Goal: Task Accomplishment & Management: Use online tool/utility

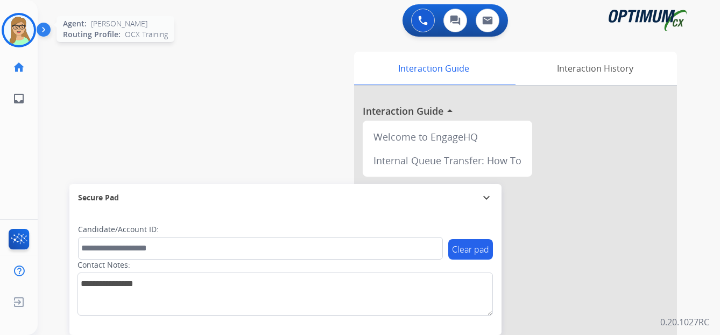
click at [20, 30] on img at bounding box center [19, 30] width 30 height 30
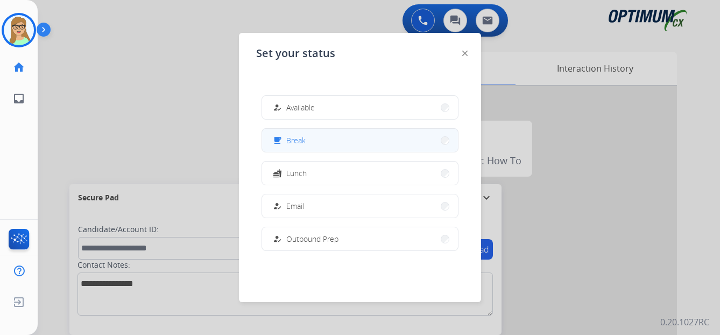
click at [295, 144] on span "Break" at bounding box center [295, 140] width 19 height 11
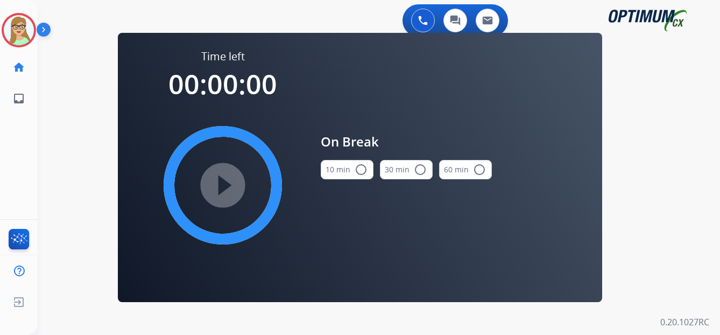
click at [362, 166] on mat-icon "radio_button_unchecked" at bounding box center [361, 169] width 13 height 13
click at [229, 187] on mat-icon "play_circle_filled" at bounding box center [222, 185] width 13 height 13
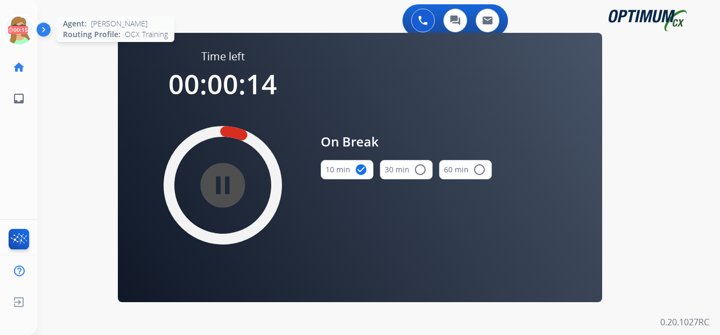
click at [26, 36] on icon at bounding box center [19, 30] width 35 height 35
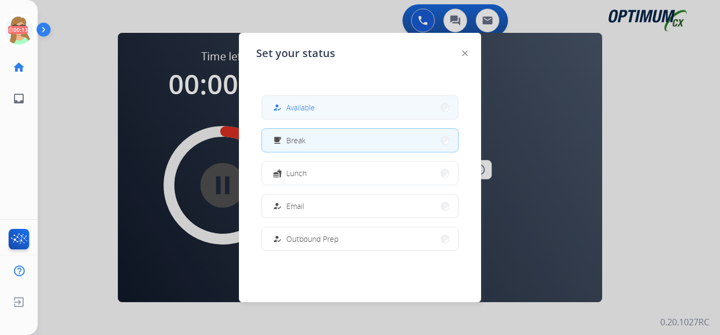
click at [303, 106] on span "Available" at bounding box center [300, 107] width 29 height 11
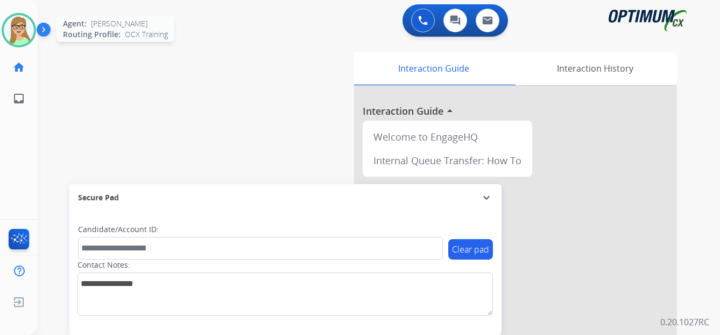
click at [34, 34] on div at bounding box center [19, 30] width 34 height 34
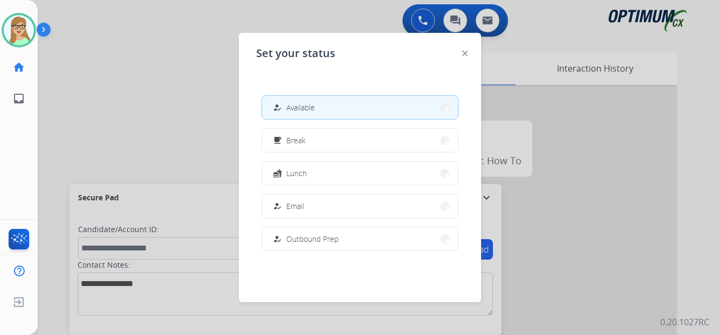
click at [299, 108] on span "Available" at bounding box center [300, 107] width 29 height 11
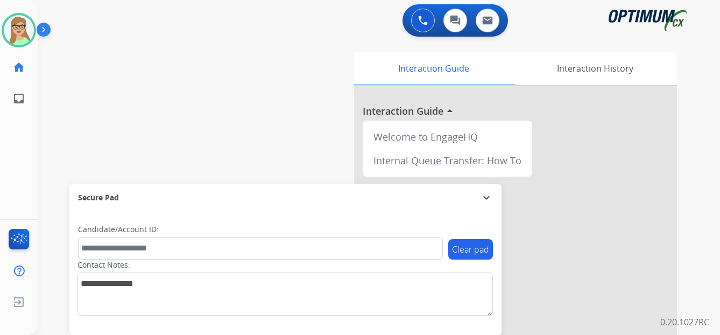
click at [43, 26] on img at bounding box center [46, 32] width 18 height 20
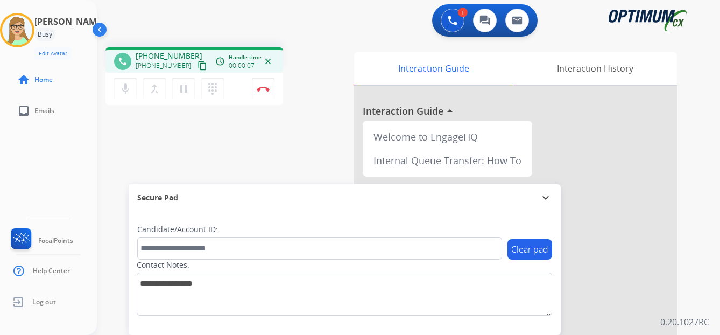
click at [198, 69] on mat-icon "content_copy" at bounding box center [203, 66] width 10 height 10
click at [266, 88] on img at bounding box center [263, 88] width 13 height 5
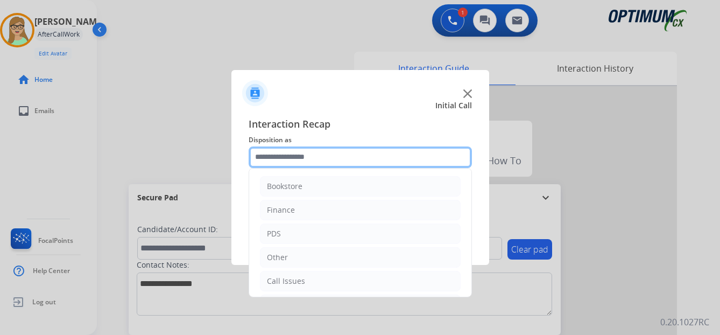
click at [293, 160] on input "text" at bounding box center [360, 157] width 223 height 22
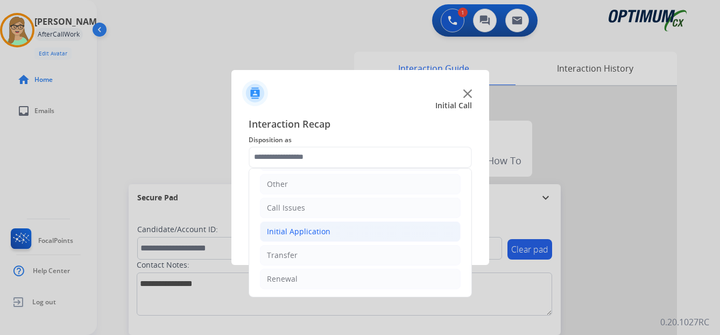
click at [311, 229] on div "Initial Application" at bounding box center [299, 231] width 64 height 11
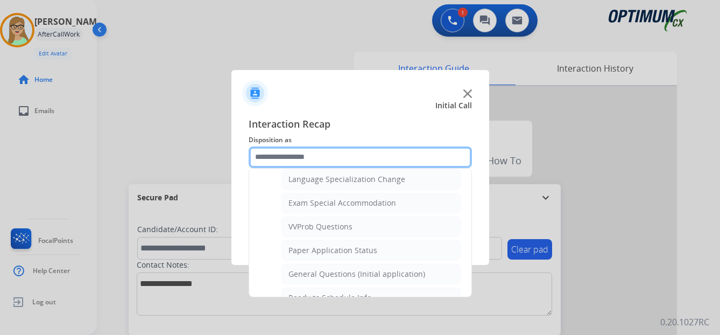
scroll to position [558, 0]
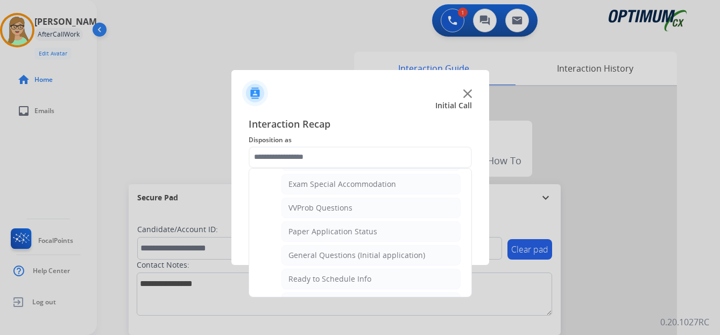
click at [330, 256] on div "General Questions (Initial application)" at bounding box center [356, 255] width 137 height 11
type input "**********"
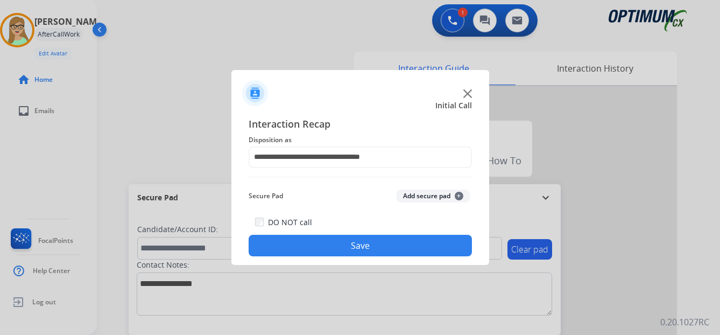
click at [322, 243] on button "Save" at bounding box center [360, 246] width 223 height 22
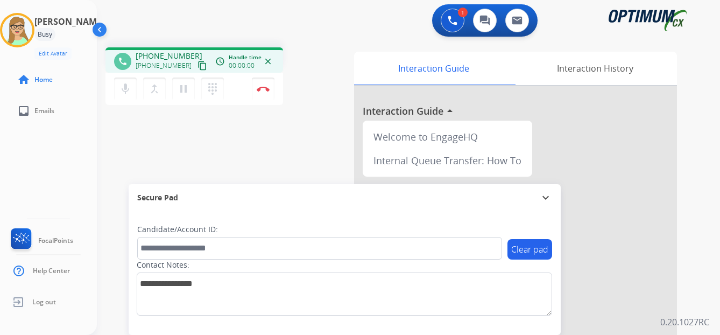
click at [198, 68] on mat-icon "content_copy" at bounding box center [203, 66] width 10 height 10
click at [263, 88] on img at bounding box center [263, 88] width 13 height 5
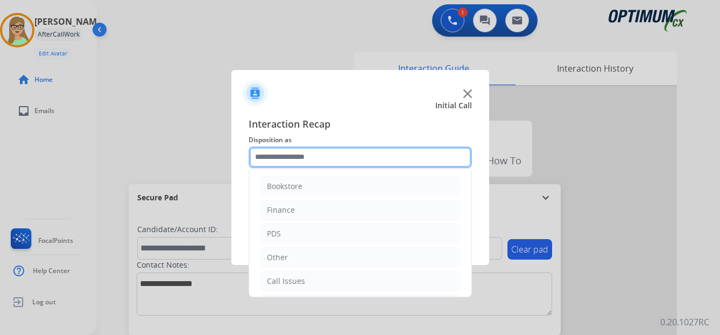
click at [300, 158] on input "text" at bounding box center [360, 157] width 223 height 22
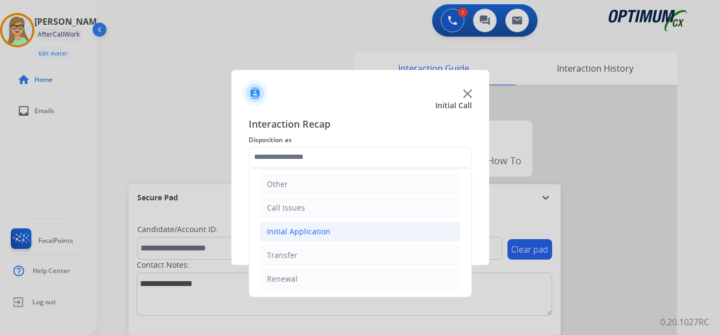
click at [312, 226] on div "Initial Application" at bounding box center [299, 231] width 64 height 11
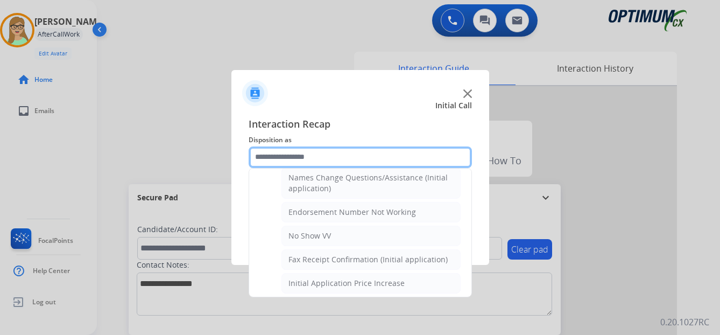
scroll to position [215, 0]
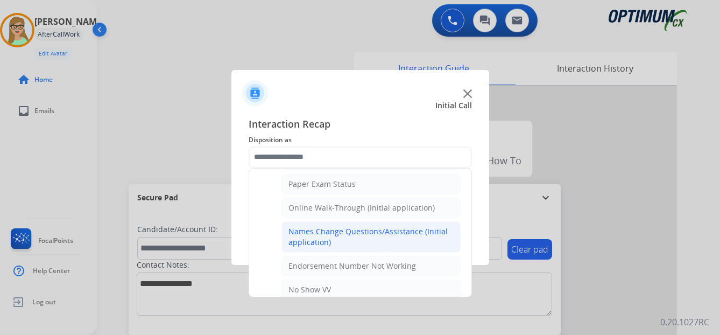
click at [338, 240] on div "Names Change Questions/Assistance (Initial application)" at bounding box center [370, 237] width 165 height 22
type input "**********"
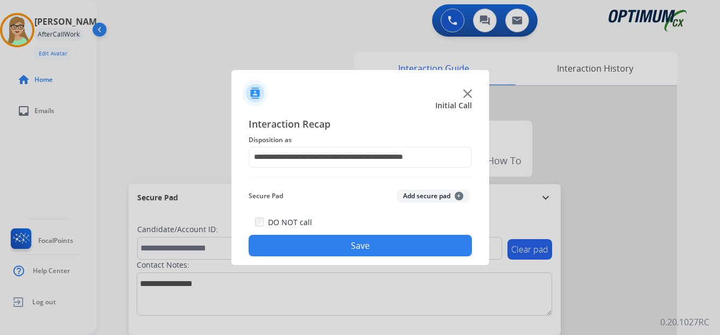
drag, startPoint x: 332, startPoint y: 252, endPoint x: 312, endPoint y: 251, distance: 19.9
click at [329, 252] on button "Save" at bounding box center [360, 246] width 223 height 22
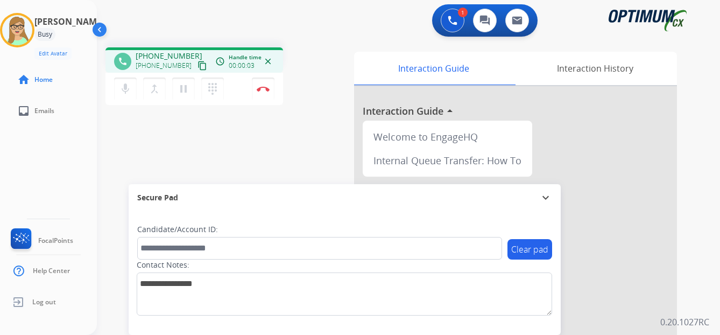
click at [198, 65] on mat-icon "content_copy" at bounding box center [203, 66] width 10 height 10
click at [263, 87] on img at bounding box center [263, 88] width 13 height 5
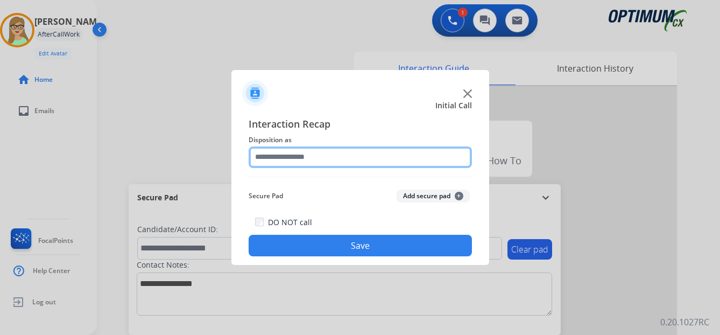
click at [279, 162] on input "text" at bounding box center [360, 157] width 223 height 22
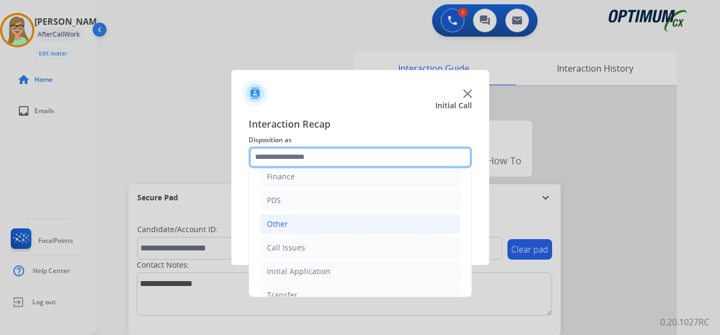
scroll to position [73, 0]
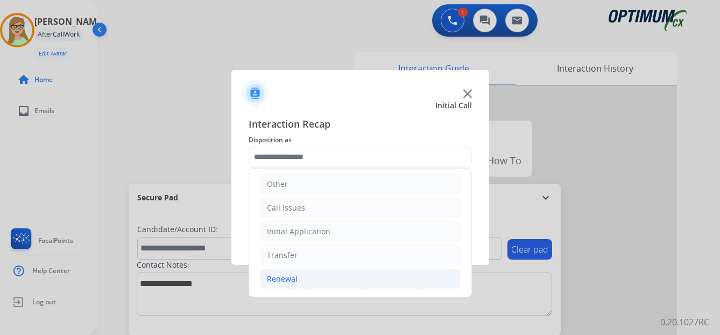
click at [286, 281] on div "Renewal" at bounding box center [282, 278] width 31 height 11
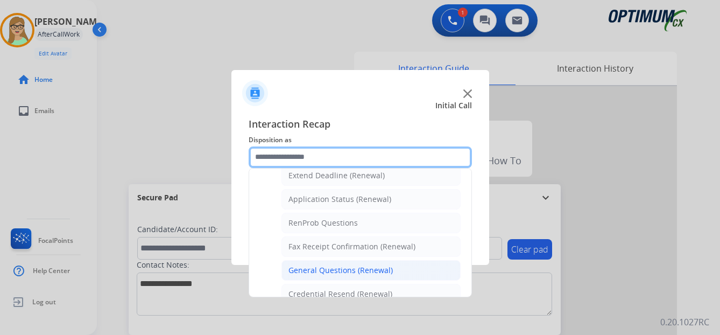
scroll to position [288, 0]
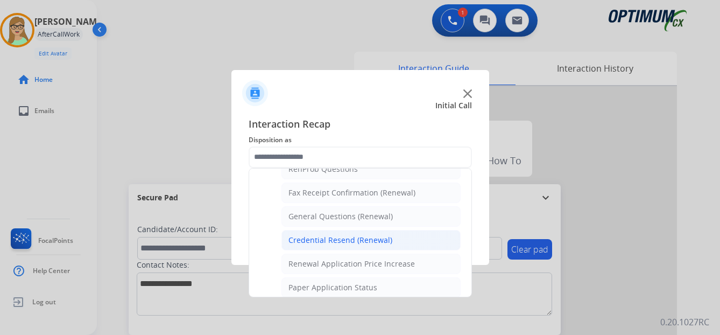
click at [345, 240] on div "Credential Resend (Renewal)" at bounding box center [340, 240] width 104 height 11
type input "**********"
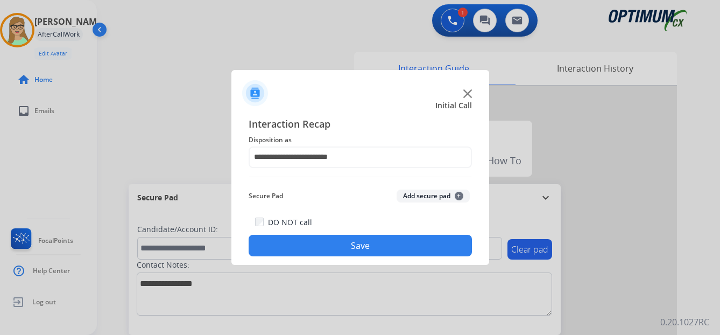
click at [321, 249] on button "Save" at bounding box center [360, 246] width 223 height 22
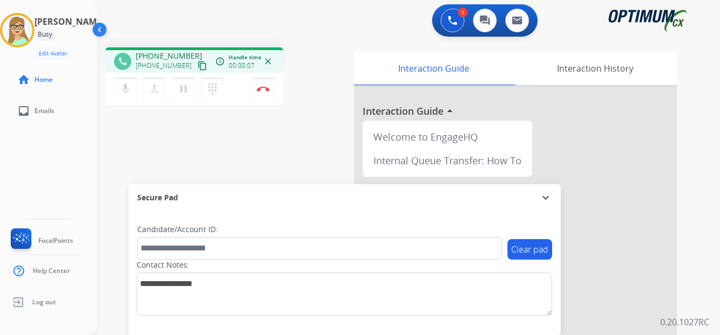
click at [198, 65] on mat-icon "content_copy" at bounding box center [203, 66] width 10 height 10
click at [266, 89] on img at bounding box center [263, 88] width 13 height 5
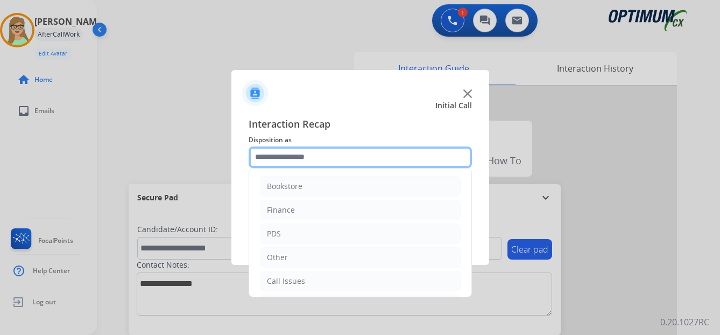
click at [300, 162] on input "text" at bounding box center [360, 157] width 223 height 22
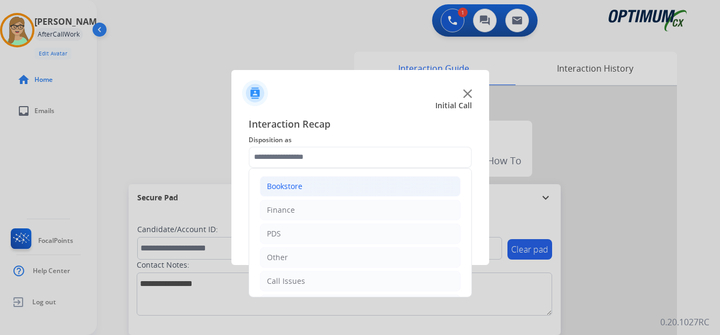
click at [288, 184] on div "Bookstore" at bounding box center [285, 186] width 36 height 11
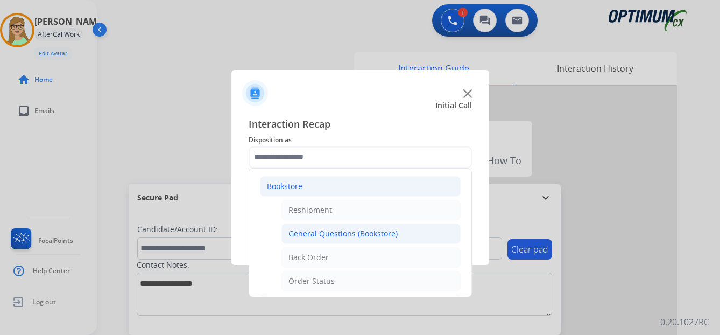
click at [331, 236] on div "General Questions (Bookstore)" at bounding box center [342, 233] width 109 height 11
type input "**********"
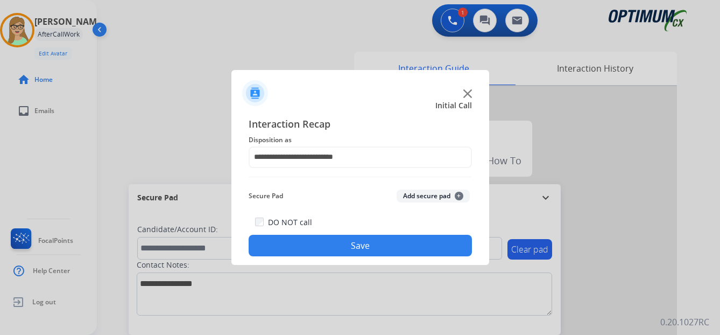
click at [329, 250] on button "Save" at bounding box center [360, 246] width 223 height 22
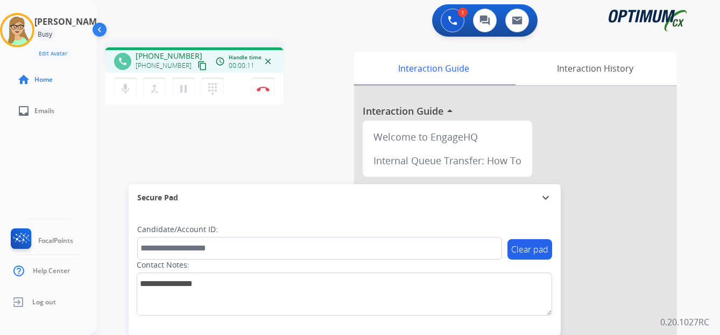
click at [198, 68] on mat-icon "content_copy" at bounding box center [203, 66] width 10 height 10
click at [264, 88] on img at bounding box center [263, 88] width 13 height 5
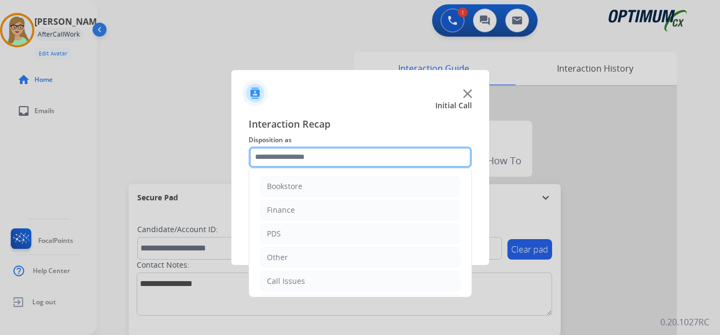
click at [291, 158] on input "text" at bounding box center [360, 157] width 223 height 22
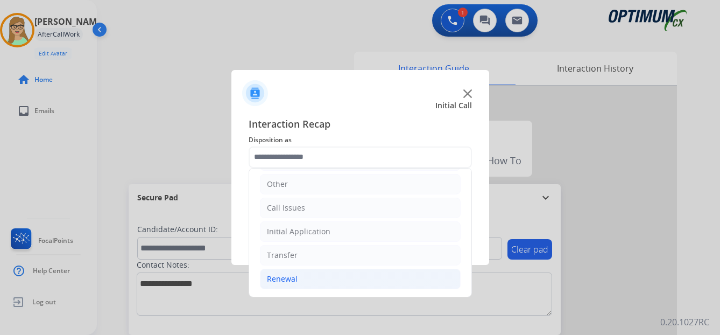
click at [287, 279] on div "Renewal" at bounding box center [282, 278] width 31 height 11
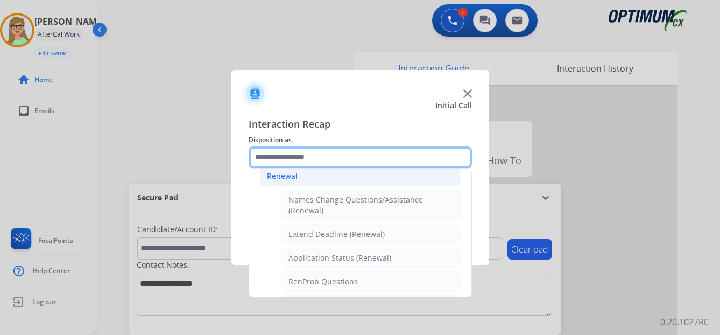
scroll to position [181, 0]
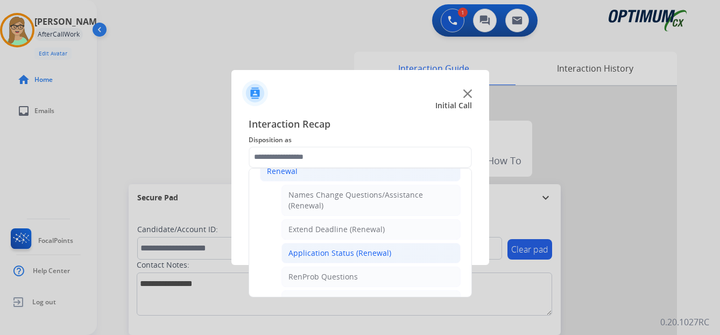
click at [318, 255] on div "Application Status (Renewal)" at bounding box center [339, 253] width 103 height 11
type input "**********"
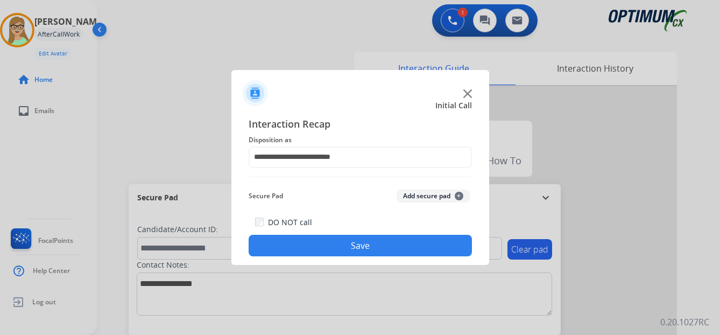
click at [330, 251] on button "Save" at bounding box center [360, 246] width 223 height 22
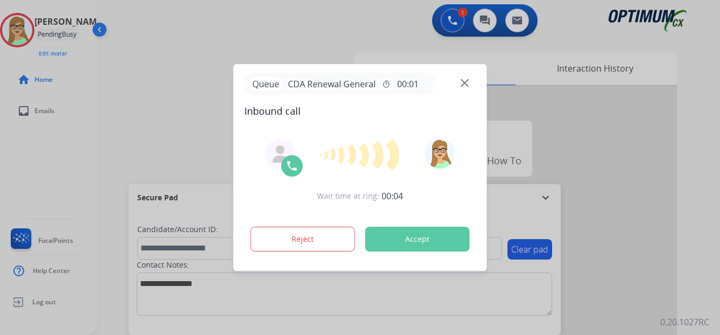
click at [166, 82] on div at bounding box center [360, 167] width 720 height 335
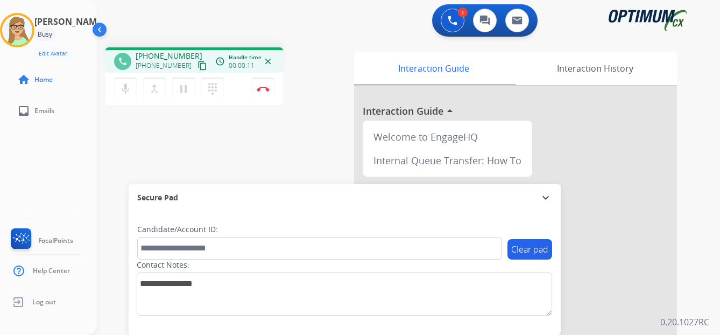
click at [198, 66] on mat-icon "content_copy" at bounding box center [203, 66] width 10 height 10
click at [265, 88] on img at bounding box center [263, 88] width 13 height 5
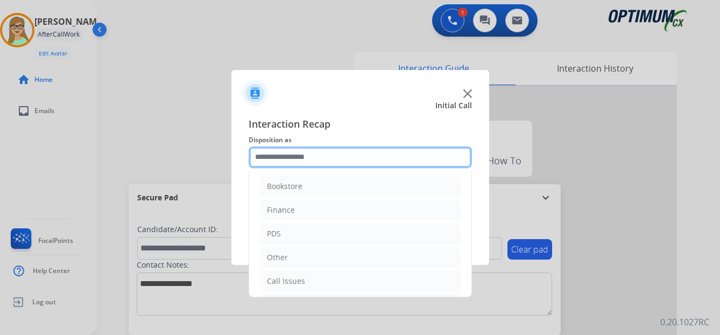
click at [300, 155] on input "text" at bounding box center [360, 157] width 223 height 22
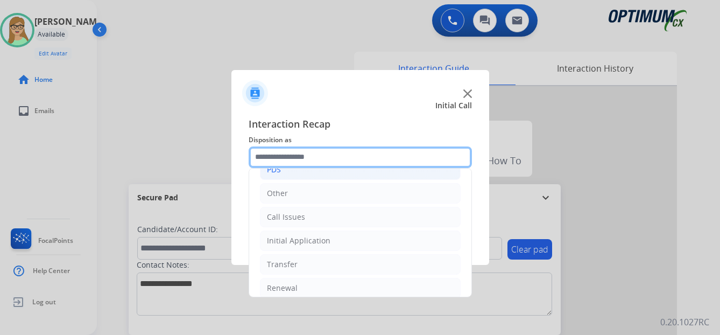
scroll to position [73, 0]
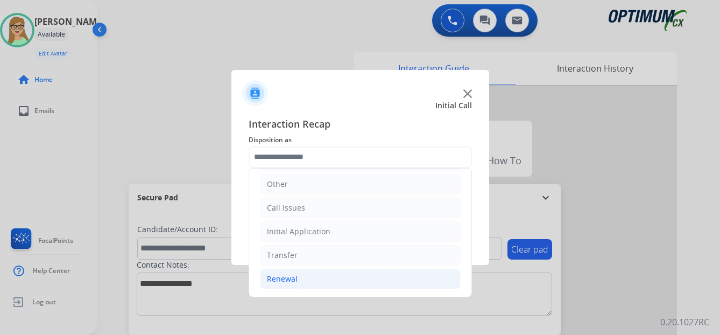
click at [289, 280] on div "Renewal" at bounding box center [282, 278] width 31 height 11
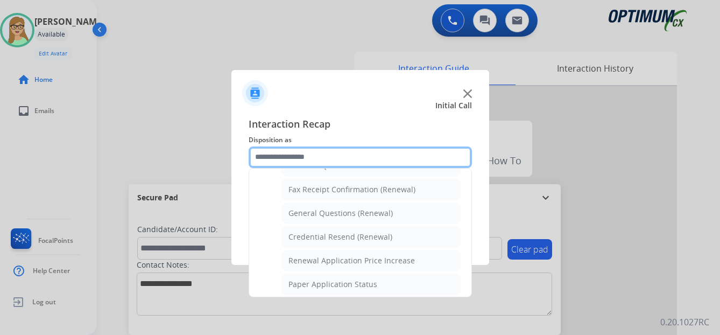
scroll to position [288, 0]
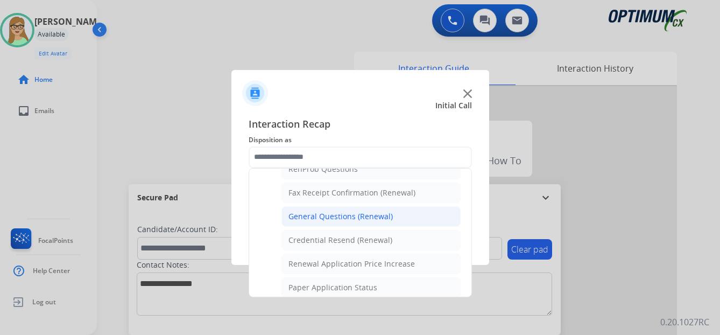
click at [346, 217] on div "General Questions (Renewal)" at bounding box center [340, 216] width 104 height 11
type input "**********"
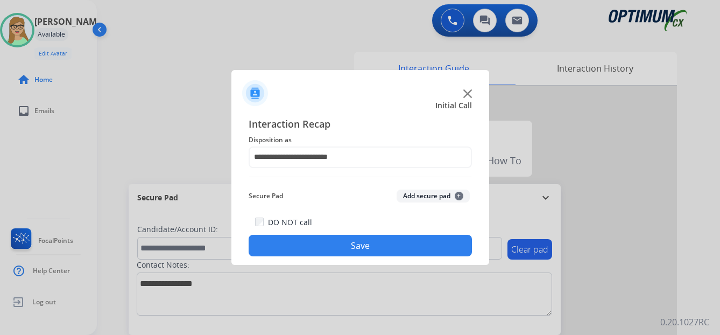
click at [342, 245] on button "Save" at bounding box center [360, 246] width 223 height 22
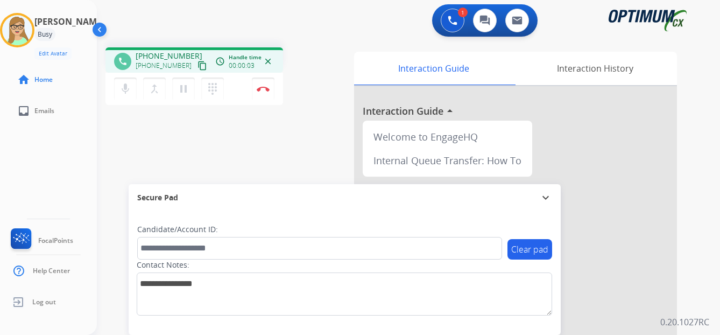
click at [198, 62] on mat-icon "content_copy" at bounding box center [203, 66] width 10 height 10
click at [265, 89] on img at bounding box center [263, 88] width 13 height 5
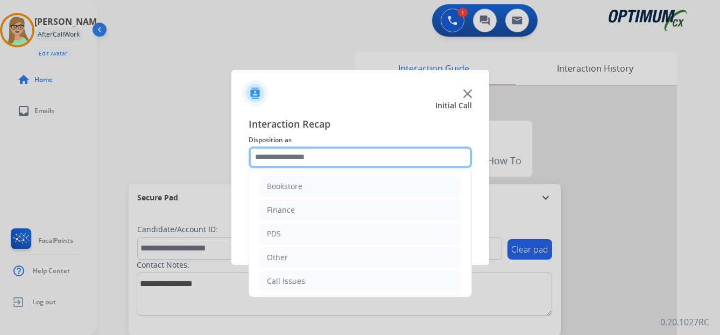
click at [272, 149] on input "text" at bounding box center [360, 157] width 223 height 22
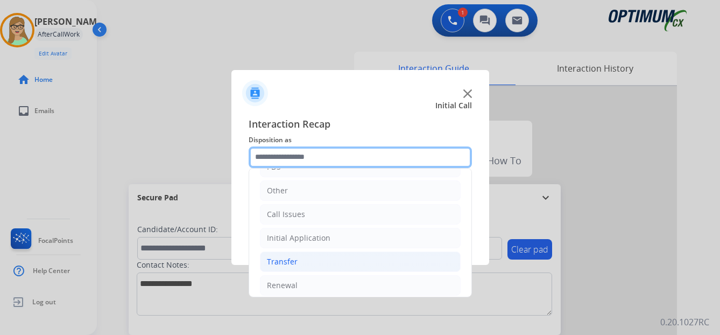
scroll to position [73, 0]
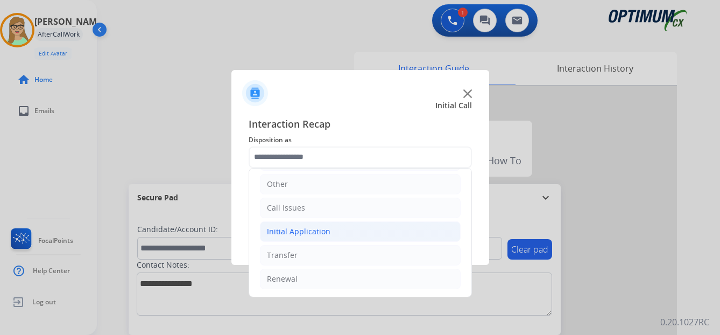
click at [309, 230] on div "Initial Application" at bounding box center [299, 231] width 64 height 11
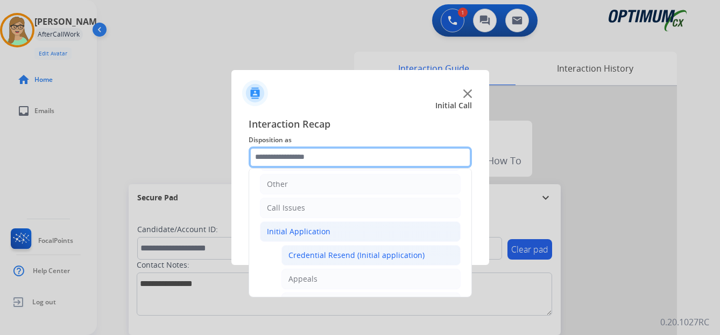
scroll to position [127, 0]
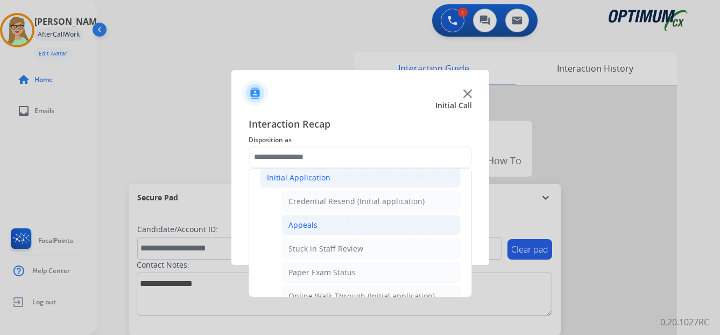
click at [305, 222] on div "Appeals" at bounding box center [302, 225] width 29 height 11
type input "*******"
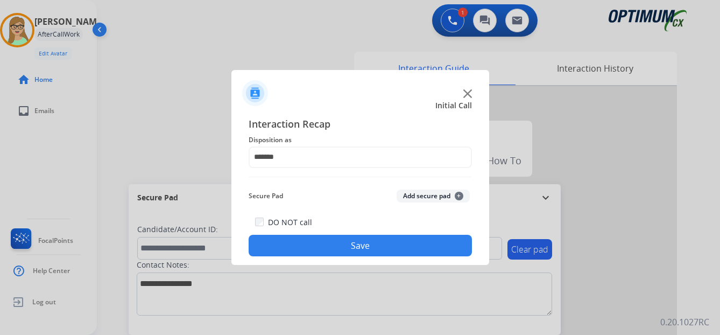
click at [322, 254] on button "Save" at bounding box center [360, 246] width 223 height 22
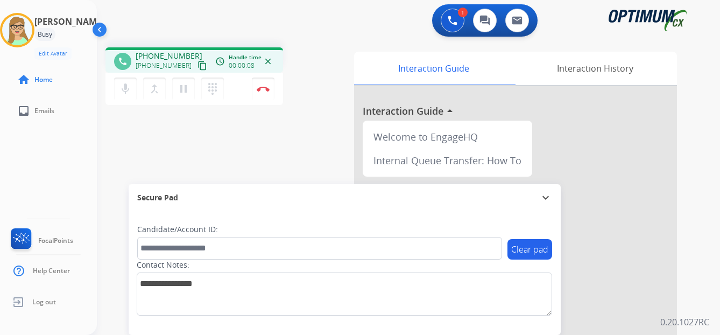
drag, startPoint x: 191, startPoint y: 65, endPoint x: 180, endPoint y: 66, distance: 10.8
click at [198, 65] on mat-icon "content_copy" at bounding box center [203, 66] width 10 height 10
click at [266, 88] on img at bounding box center [263, 88] width 13 height 5
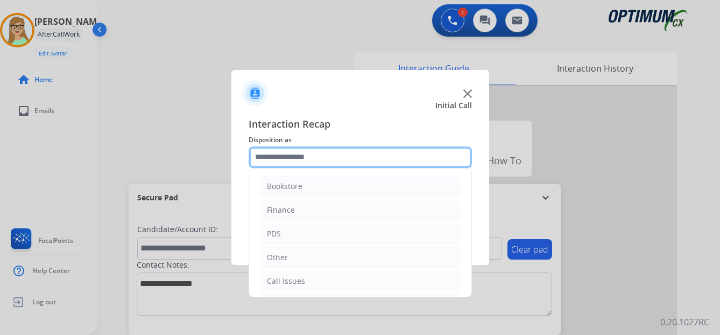
click at [287, 154] on input "text" at bounding box center [360, 157] width 223 height 22
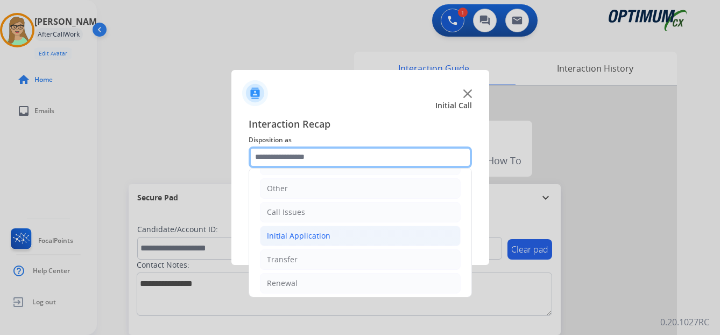
scroll to position [73, 0]
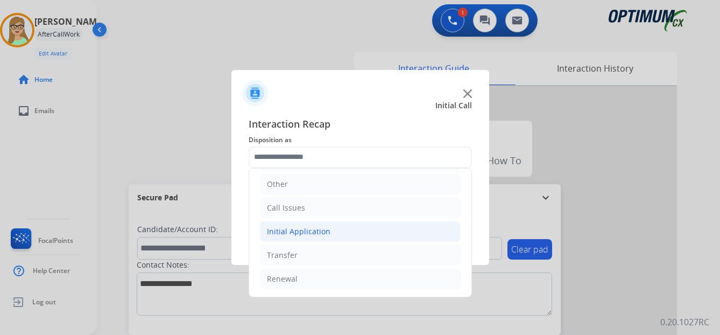
click at [303, 231] on div "Initial Application" at bounding box center [299, 231] width 64 height 11
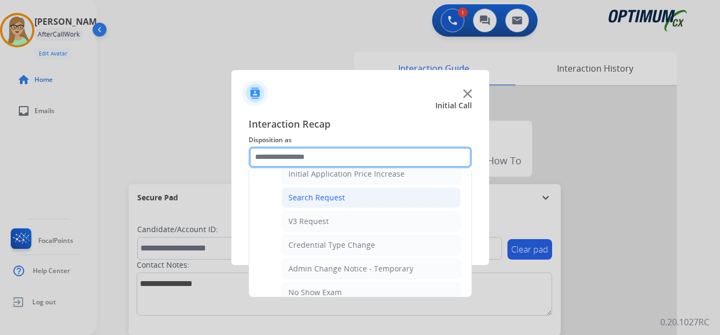
scroll to position [396, 0]
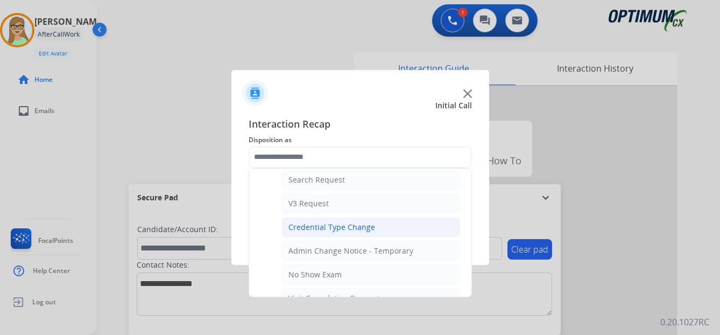
click at [320, 227] on div "Credential Type Change" at bounding box center [331, 227] width 87 height 11
type input "**********"
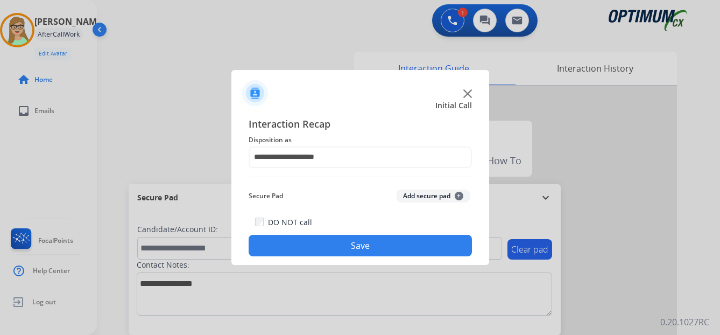
click at [315, 246] on button "Save" at bounding box center [360, 246] width 223 height 22
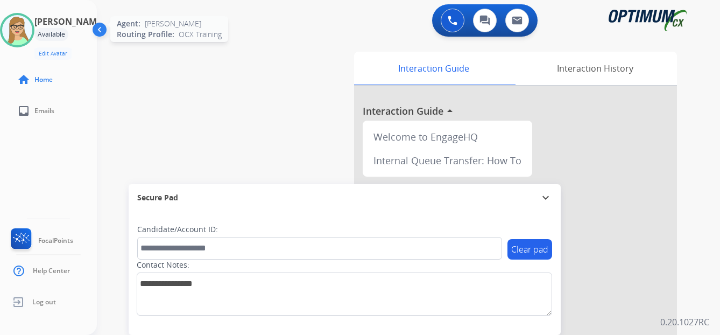
click at [32, 37] on img at bounding box center [17, 30] width 30 height 30
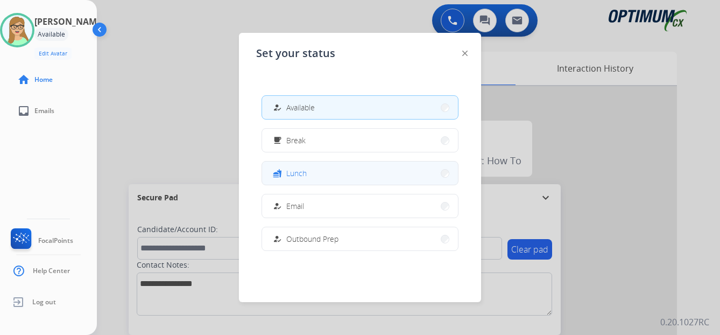
click at [298, 177] on span "Lunch" at bounding box center [296, 172] width 20 height 11
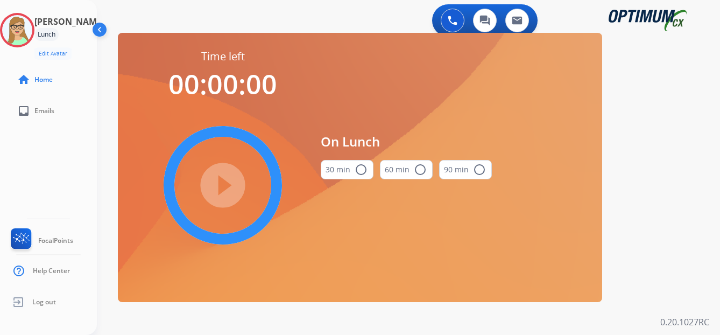
click at [361, 170] on mat-icon "radio_button_unchecked" at bounding box center [361, 169] width 13 height 13
click at [219, 192] on mat-icon "play_circle_filled" at bounding box center [222, 185] width 13 height 13
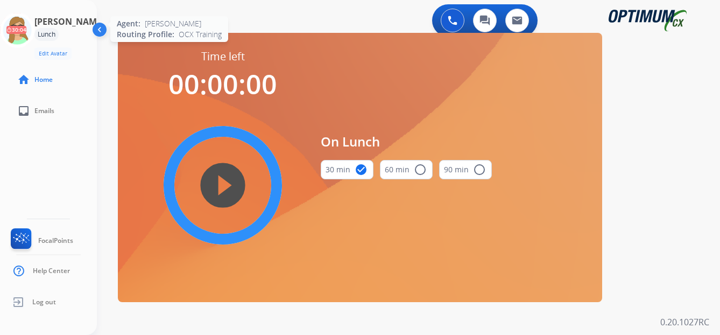
click at [30, 29] on icon at bounding box center [17, 30] width 35 height 35
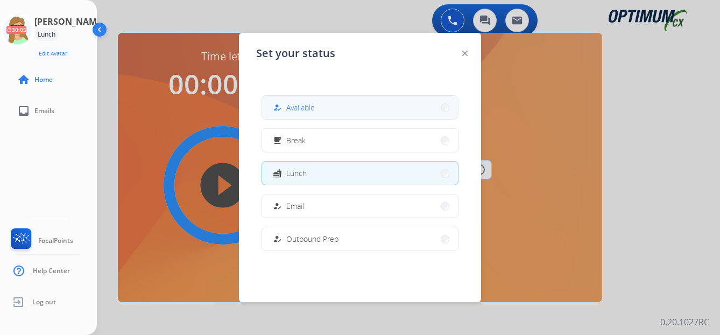
click at [303, 110] on span "Available" at bounding box center [300, 107] width 29 height 11
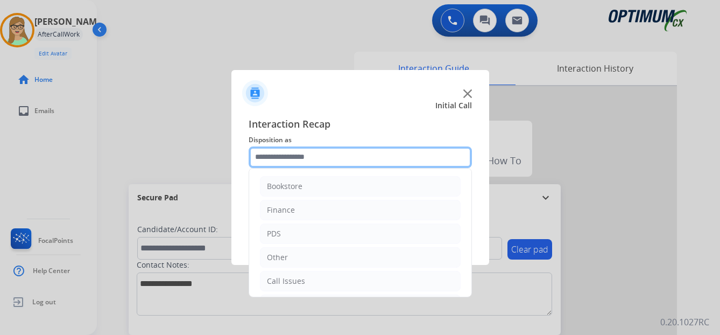
click at [287, 163] on input "text" at bounding box center [360, 157] width 223 height 22
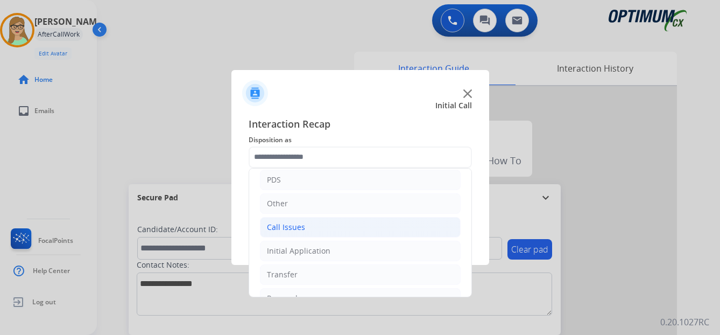
click at [295, 230] on div "Call Issues" at bounding box center [286, 227] width 38 height 11
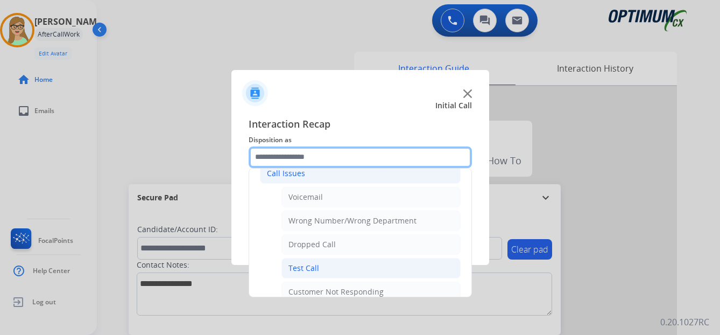
scroll to position [161, 0]
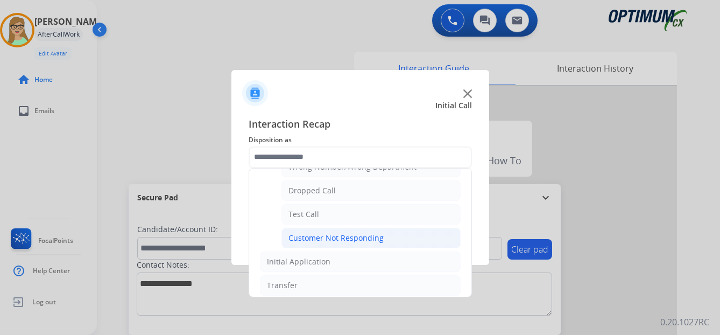
click at [330, 236] on div "Customer Not Responding" at bounding box center [335, 238] width 95 height 11
type input "**********"
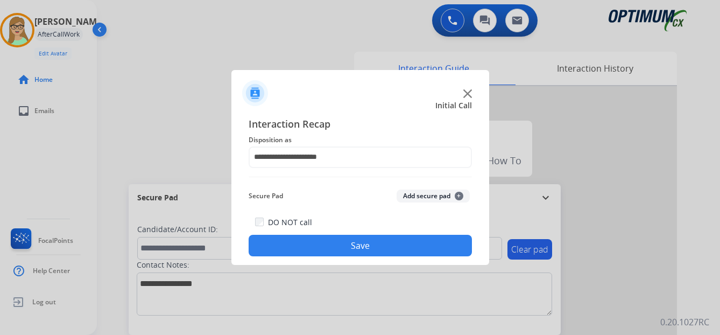
click at [343, 252] on button "Save" at bounding box center [360, 246] width 223 height 22
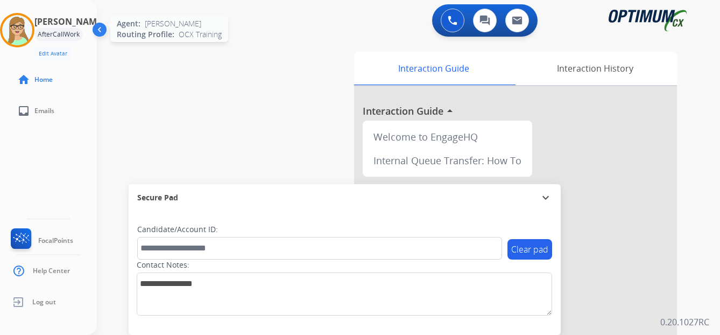
click at [26, 35] on img at bounding box center [17, 30] width 30 height 30
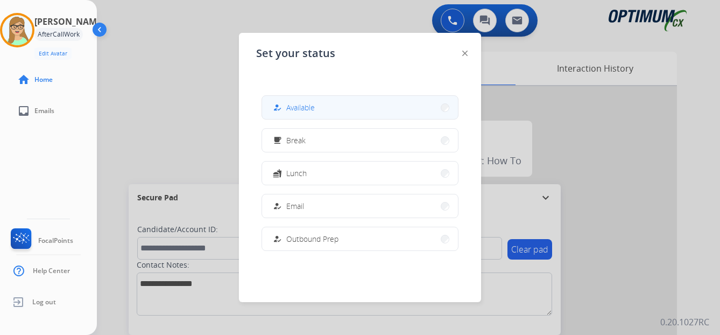
click at [308, 105] on span "Available" at bounding box center [300, 107] width 29 height 11
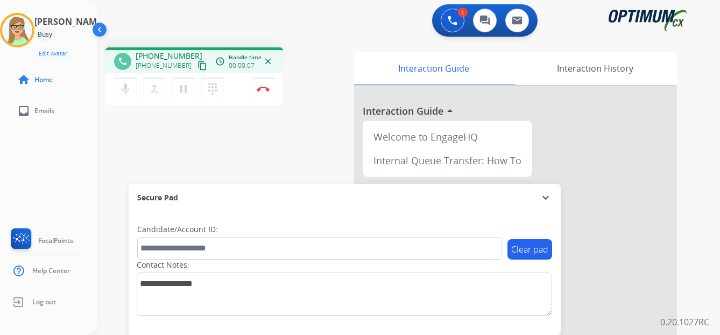
click at [198, 66] on mat-icon "content_copy" at bounding box center [203, 66] width 10 height 10
click at [263, 87] on img at bounding box center [263, 88] width 13 height 5
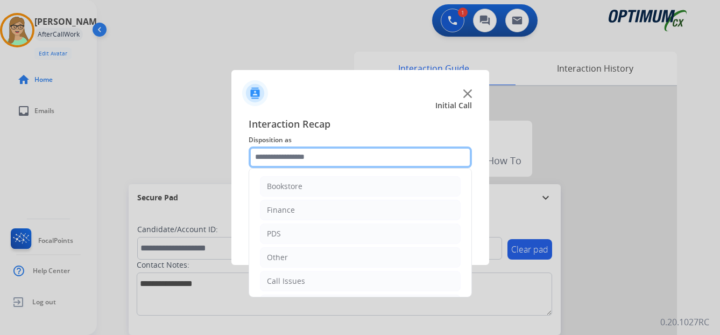
click at [277, 156] on input "text" at bounding box center [360, 157] width 223 height 22
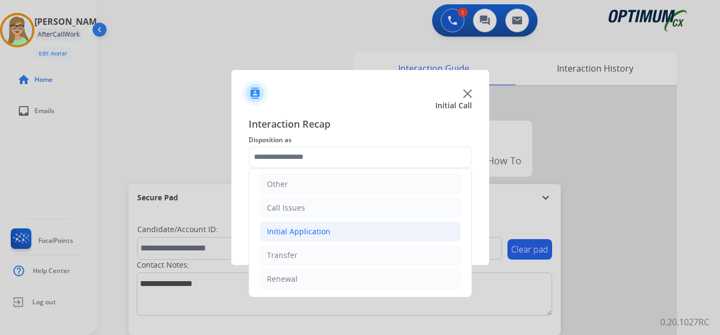
click at [299, 233] on div "Initial Application" at bounding box center [299, 231] width 64 height 11
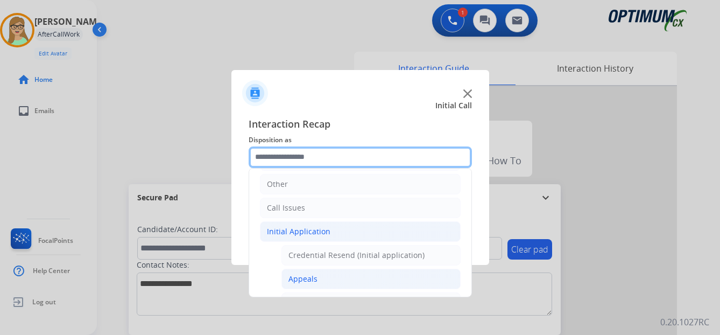
scroll to position [127, 0]
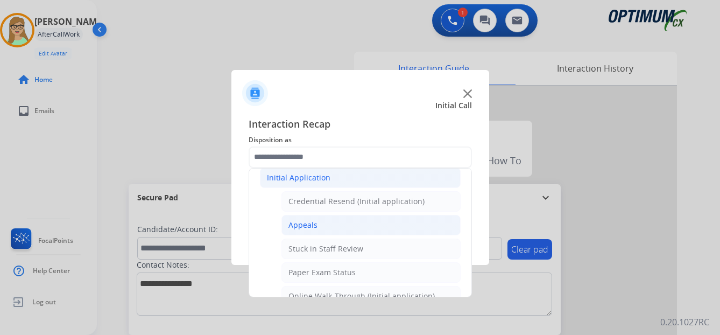
click at [306, 224] on div "Appeals" at bounding box center [302, 225] width 29 height 11
type input "*******"
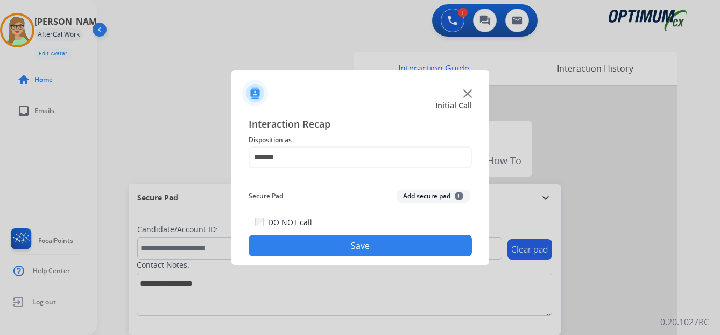
click at [344, 241] on button "Save" at bounding box center [360, 246] width 223 height 22
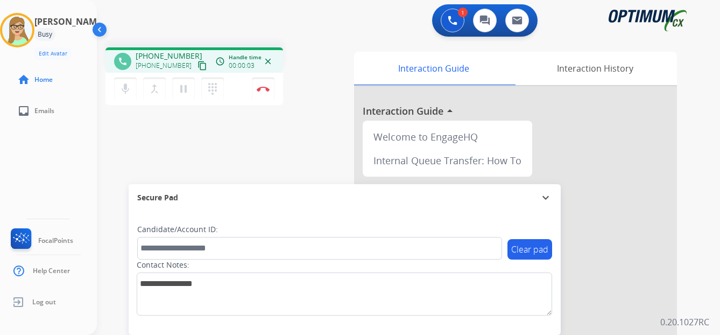
click at [275, 176] on div "phone [PHONE_NUMBER] [PHONE_NUMBER] content_copy access_time Call metrics Queue…" at bounding box center [395, 263] width 597 height 449
click at [198, 67] on mat-icon "content_copy" at bounding box center [203, 66] width 10 height 10
click at [263, 88] on img at bounding box center [263, 88] width 13 height 5
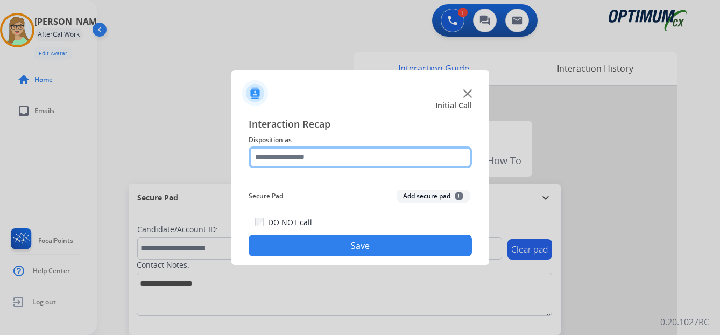
click at [279, 158] on input "text" at bounding box center [360, 157] width 223 height 22
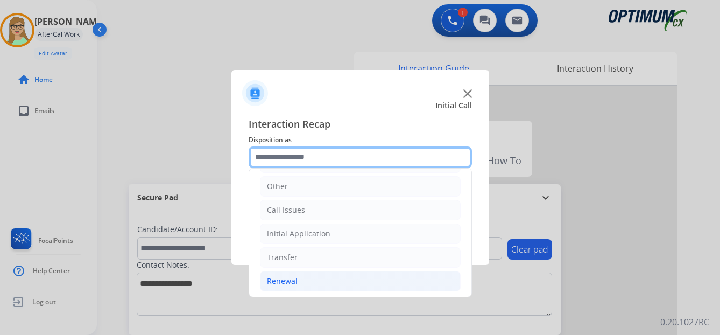
scroll to position [73, 0]
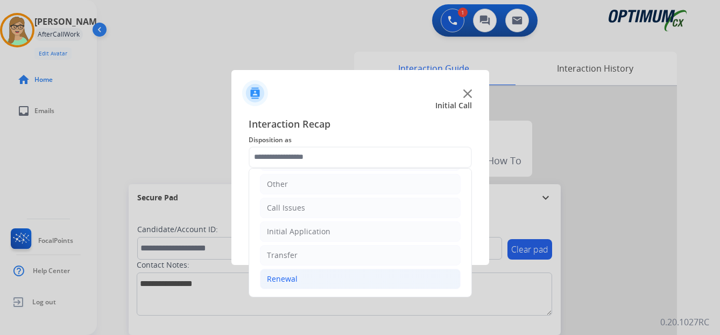
click at [280, 276] on div "Renewal" at bounding box center [282, 278] width 31 height 11
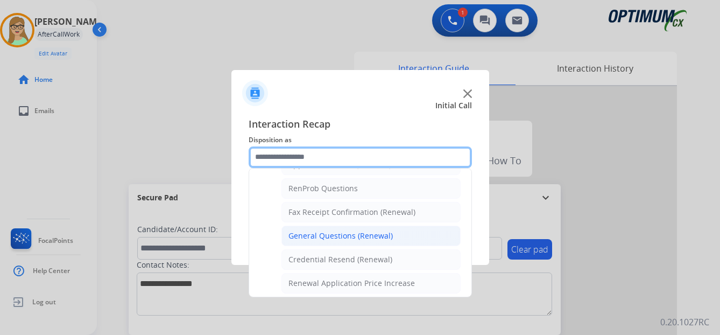
scroll to position [288, 0]
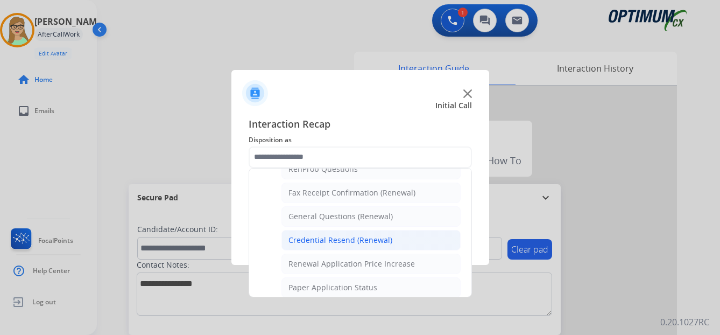
click at [325, 245] on div "Credential Resend (Renewal)" at bounding box center [340, 240] width 104 height 11
type input "**********"
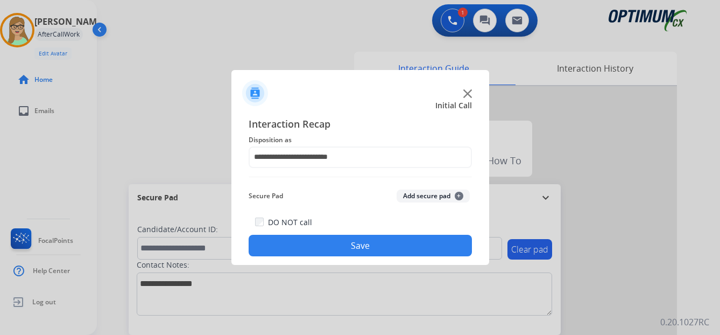
click at [306, 248] on button "Save" at bounding box center [360, 246] width 223 height 22
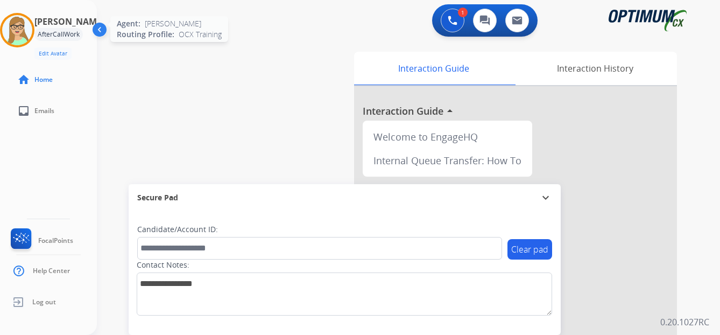
click at [16, 30] on img at bounding box center [17, 30] width 30 height 30
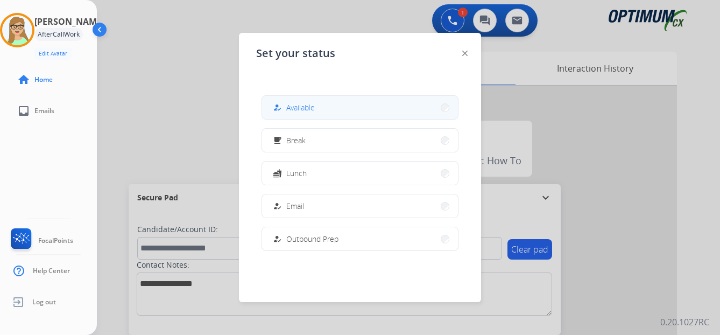
click at [290, 103] on span "Available" at bounding box center [300, 107] width 29 height 11
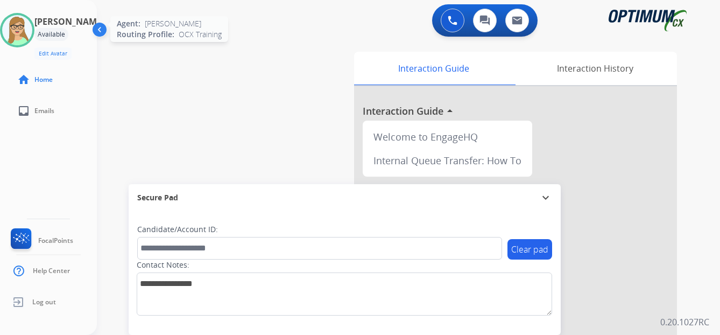
click at [19, 39] on img at bounding box center [17, 30] width 30 height 30
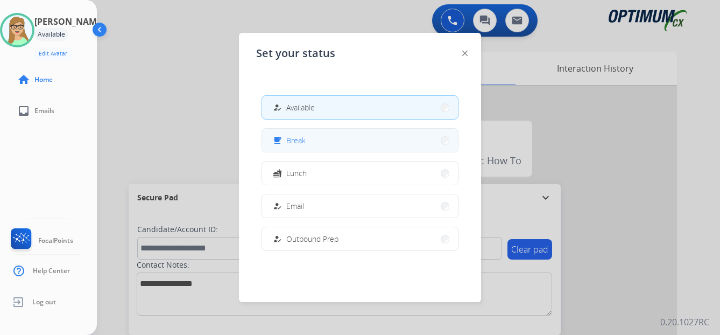
click at [302, 148] on button "free_breakfast Break" at bounding box center [360, 140] width 196 height 23
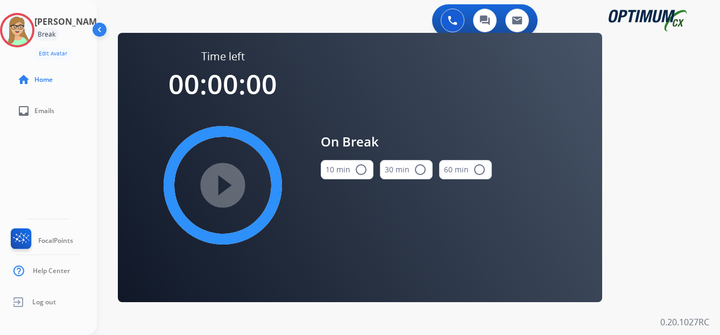
click at [358, 169] on mat-icon "radio_button_unchecked" at bounding box center [361, 169] width 13 height 13
click at [229, 183] on mat-icon "play_circle_filled" at bounding box center [222, 185] width 13 height 13
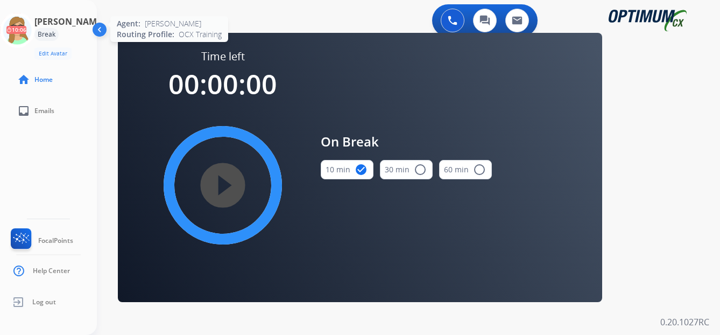
click at [28, 34] on icon at bounding box center [17, 30] width 35 height 35
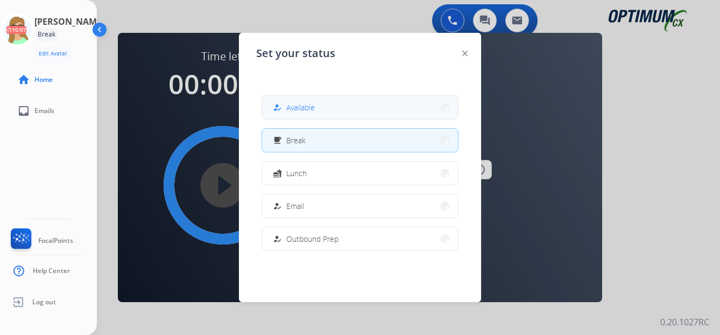
click at [299, 109] on span "Available" at bounding box center [300, 107] width 29 height 11
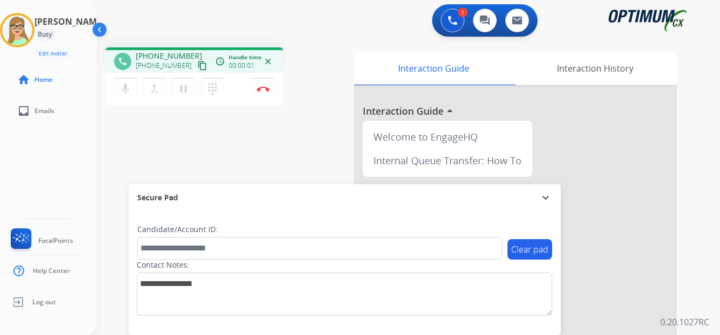
click at [198, 67] on mat-icon "content_copy" at bounding box center [203, 66] width 10 height 10
click at [265, 89] on img at bounding box center [263, 88] width 13 height 5
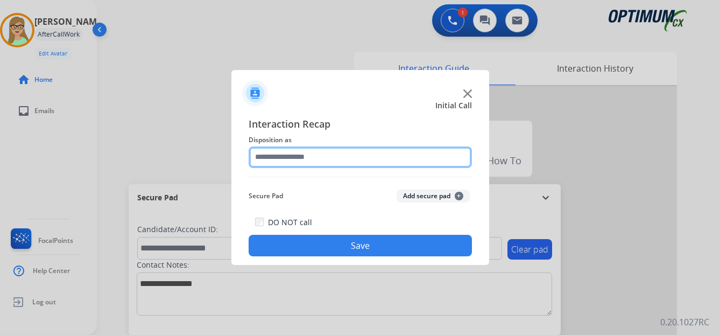
click at [291, 161] on input "text" at bounding box center [360, 157] width 223 height 22
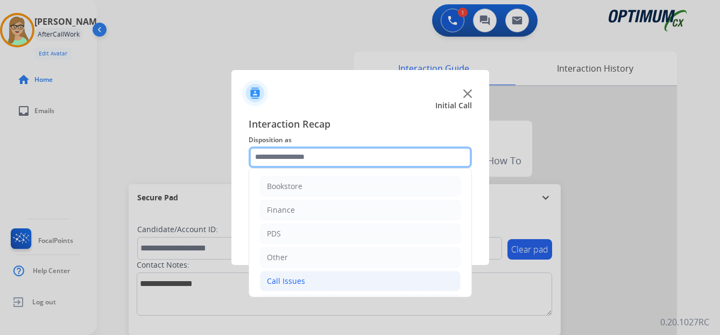
scroll to position [54, 0]
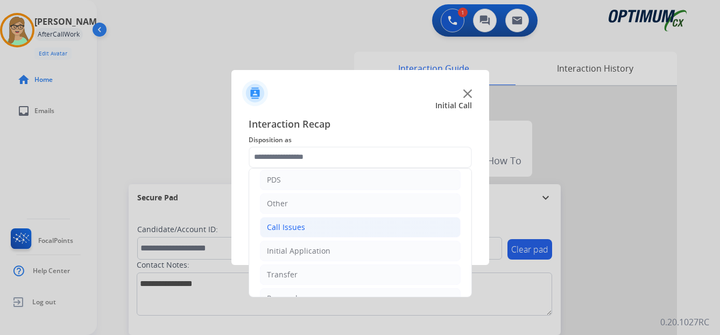
click at [299, 227] on div "Call Issues" at bounding box center [286, 227] width 38 height 11
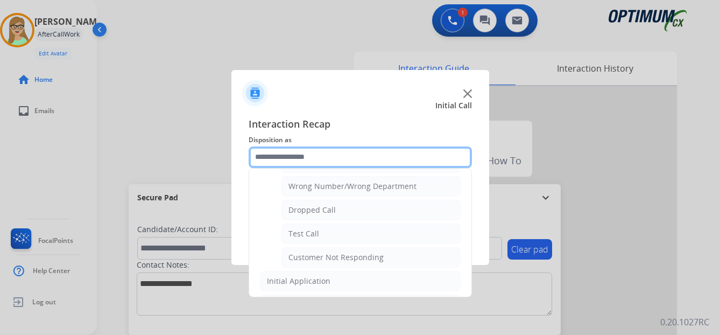
scroll to position [161, 0]
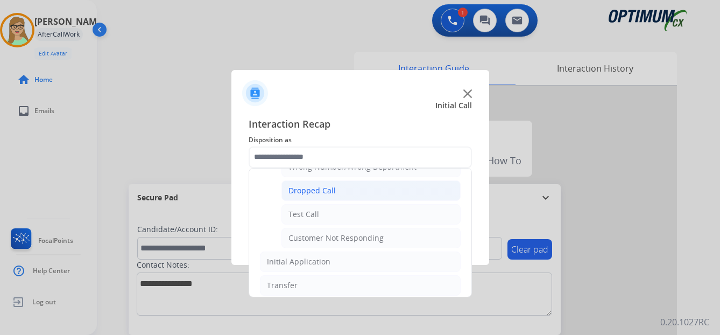
click at [319, 191] on div "Dropped Call" at bounding box center [311, 190] width 47 height 11
type input "**********"
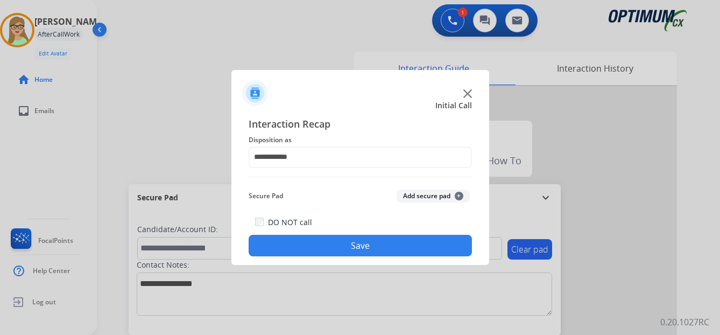
click at [327, 247] on button "Save" at bounding box center [360, 246] width 223 height 22
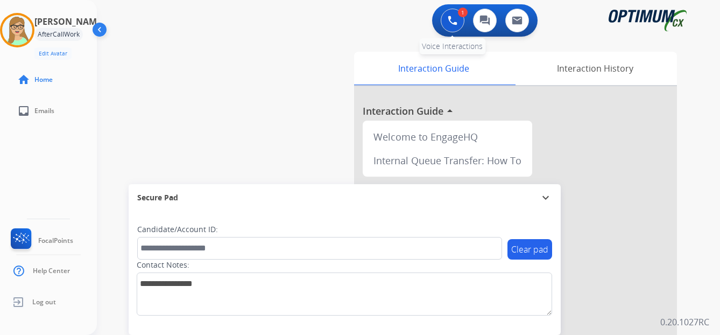
click at [452, 19] on img at bounding box center [453, 21] width 10 height 10
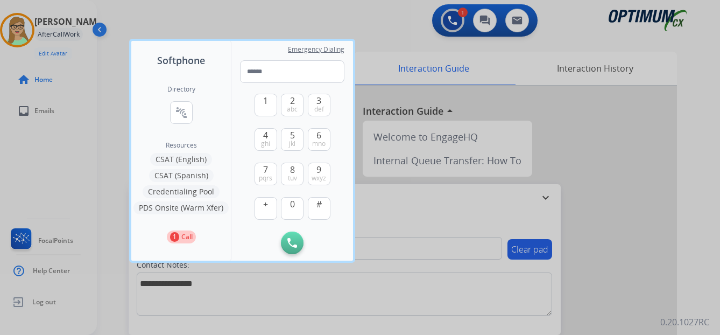
click at [13, 32] on div at bounding box center [360, 167] width 720 height 335
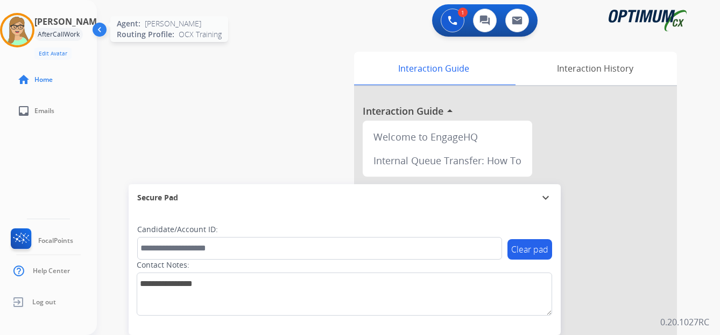
click at [19, 24] on img at bounding box center [17, 30] width 30 height 30
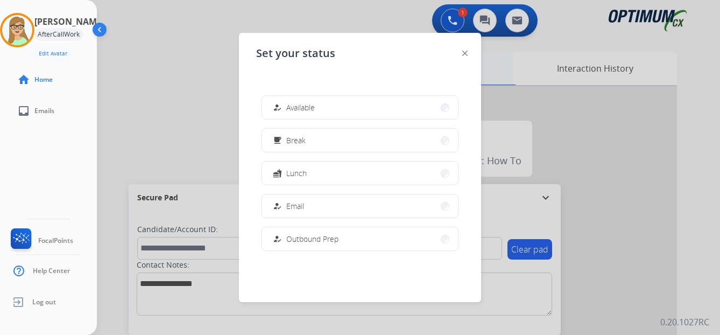
drag, startPoint x: 301, startPoint y: 110, endPoint x: 395, endPoint y: 83, distance: 96.8
click at [302, 110] on span "Available" at bounding box center [300, 107] width 29 height 11
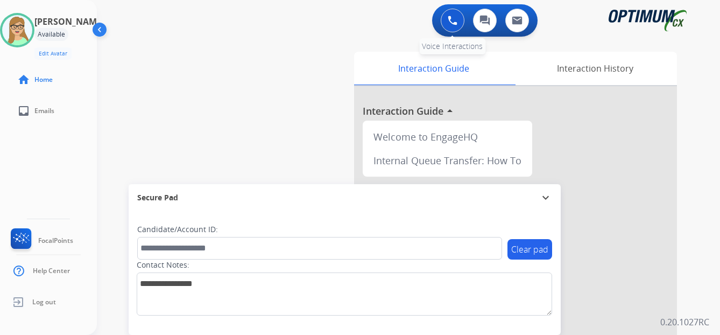
click at [453, 23] on img at bounding box center [453, 21] width 10 height 10
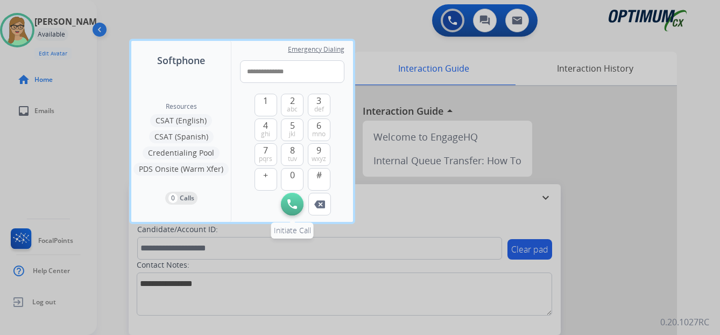
type input "**********"
click at [290, 205] on img at bounding box center [292, 204] width 10 height 10
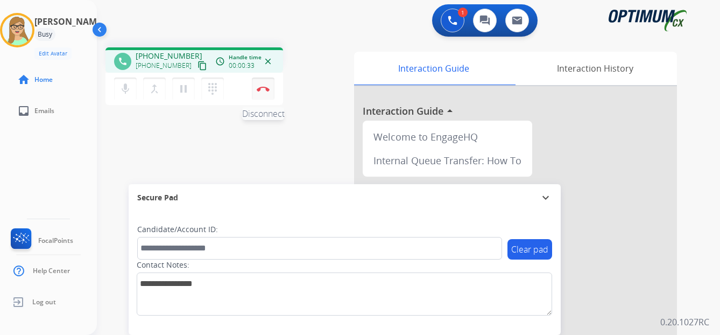
click at [263, 89] on img at bounding box center [263, 88] width 13 height 5
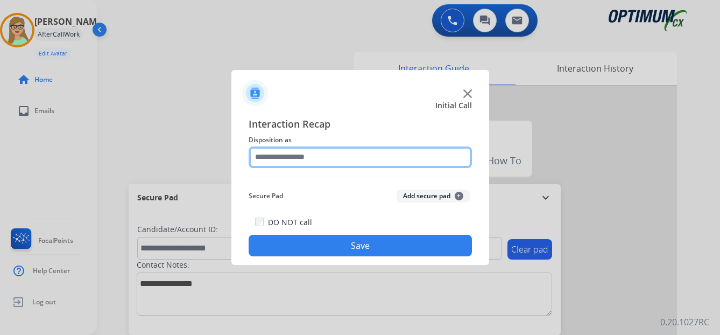
click at [296, 158] on input "text" at bounding box center [360, 157] width 223 height 22
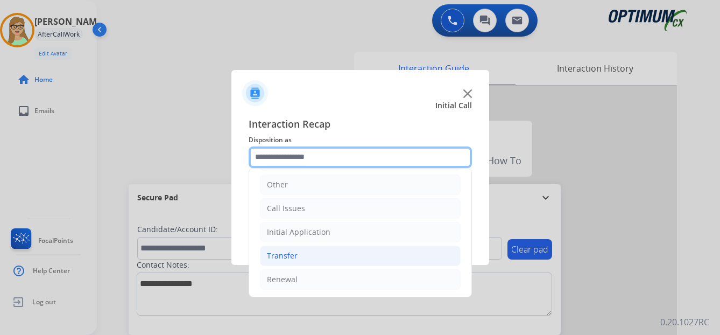
scroll to position [73, 0]
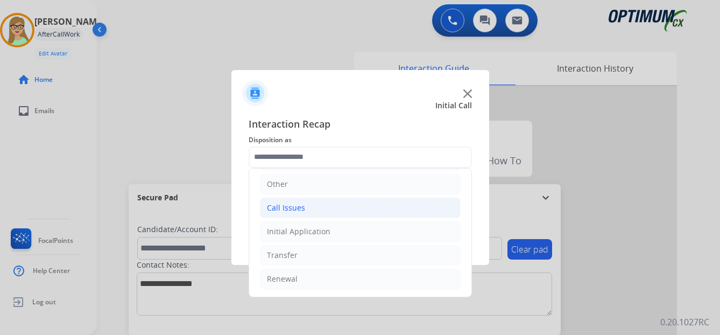
click at [295, 208] on div "Call Issues" at bounding box center [286, 207] width 38 height 11
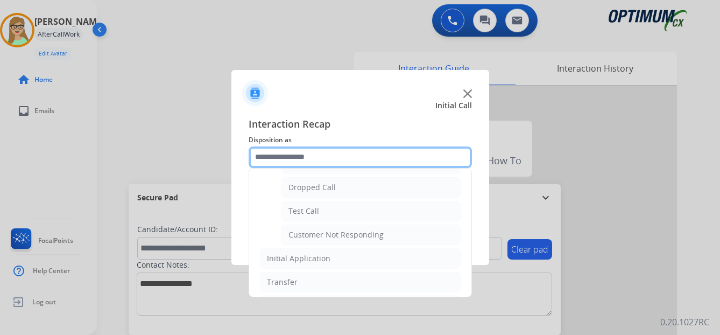
scroll to position [181, 0]
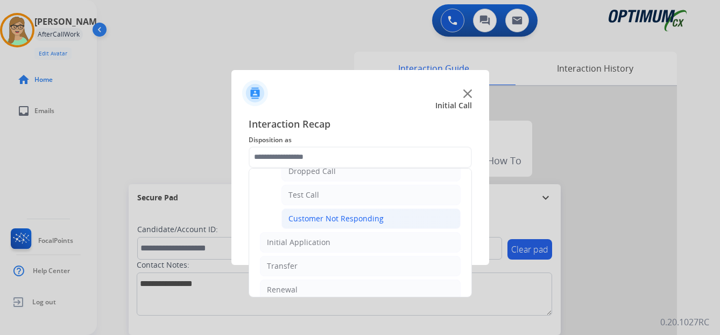
click at [329, 215] on div "Customer Not Responding" at bounding box center [335, 218] width 95 height 11
type input "**********"
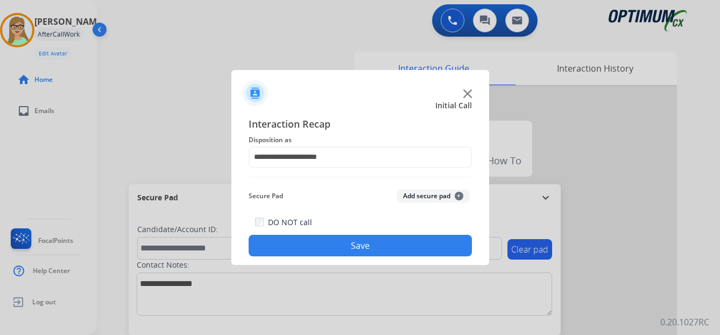
click at [332, 246] on button "Save" at bounding box center [360, 246] width 223 height 22
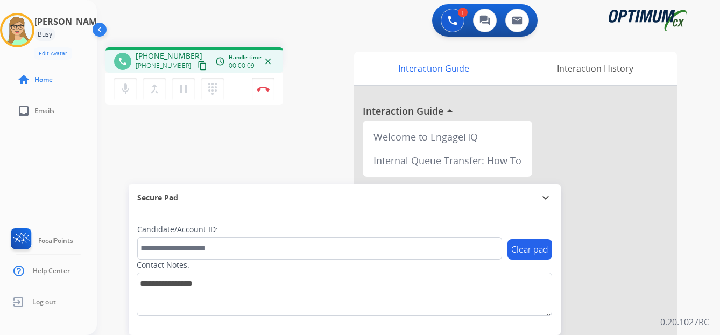
click at [198, 66] on mat-icon "content_copy" at bounding box center [203, 66] width 10 height 10
click at [264, 88] on img at bounding box center [263, 88] width 13 height 5
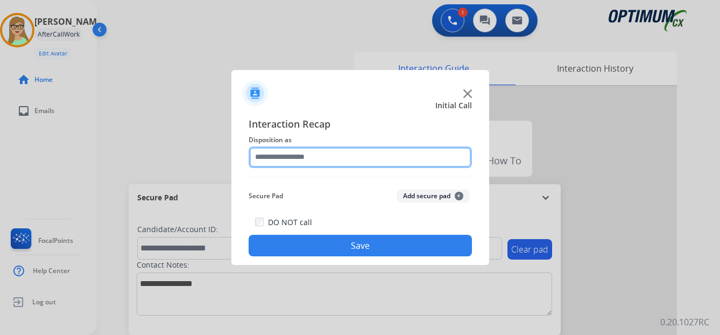
click at [279, 152] on input "text" at bounding box center [360, 157] width 223 height 22
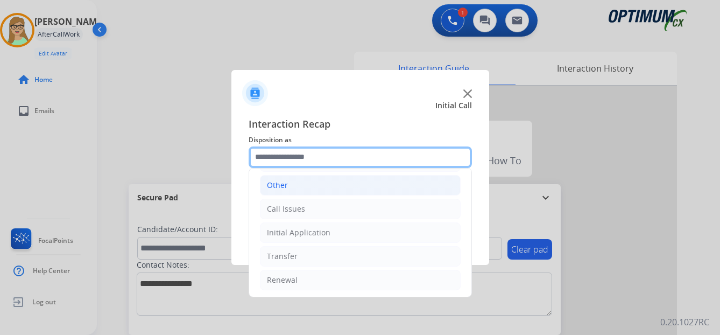
scroll to position [73, 0]
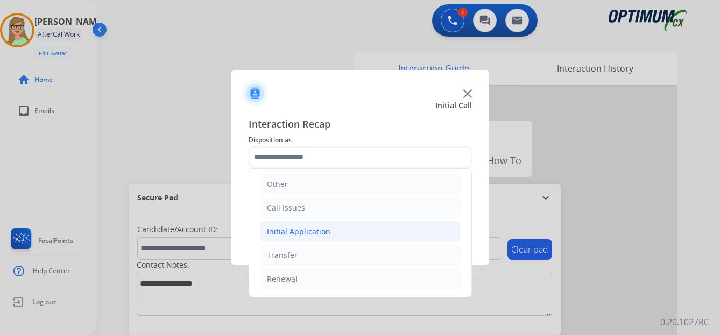
click at [305, 229] on div "Initial Application" at bounding box center [299, 231] width 64 height 11
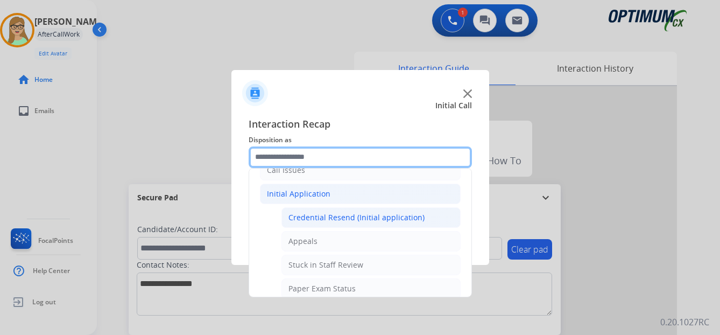
scroll to position [127, 0]
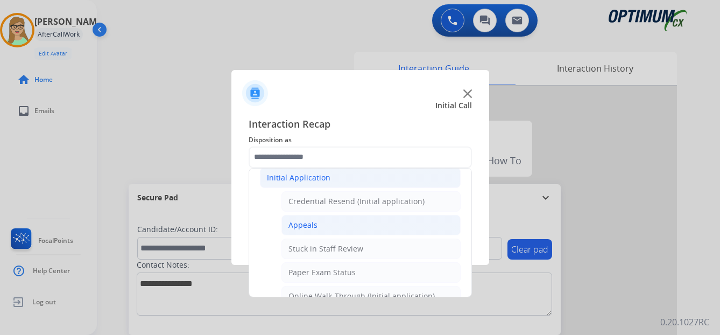
click at [308, 227] on div "Appeals" at bounding box center [302, 225] width 29 height 11
type input "*******"
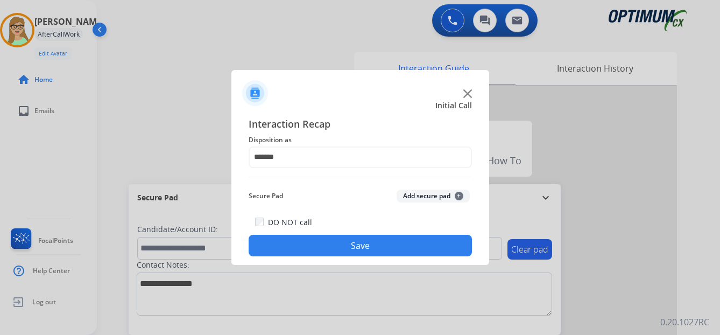
click at [297, 248] on button "Save" at bounding box center [360, 246] width 223 height 22
